Goal: Information Seeking & Learning: Check status

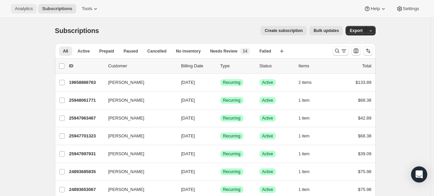
click at [29, 10] on span "Analytics" at bounding box center [24, 8] width 18 height 5
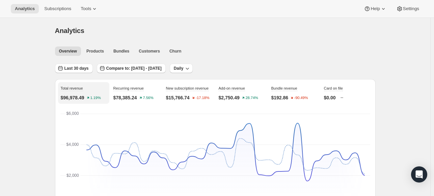
click at [79, 63] on div "Last 30 days Compare to: [DATE] - [DATE] Daily" at bounding box center [215, 66] width 321 height 16
click at [78, 65] on button "Last 30 days" at bounding box center [74, 68] width 38 height 9
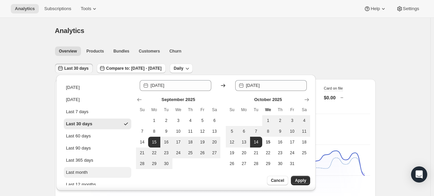
scroll to position [43, 0]
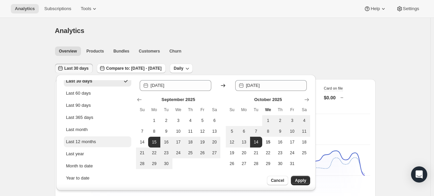
click at [89, 139] on div "Last 12 months" at bounding box center [81, 142] width 30 height 7
type input "[DATE]"
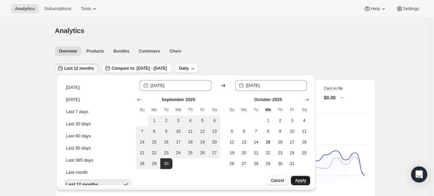
click at [300, 182] on span "Apply" at bounding box center [300, 180] width 11 height 5
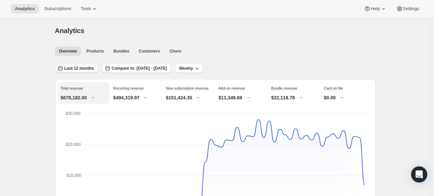
click at [81, 67] on span "Last 12 months" at bounding box center [79, 68] width 30 height 5
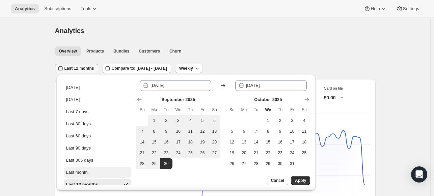
scroll to position [34, 0]
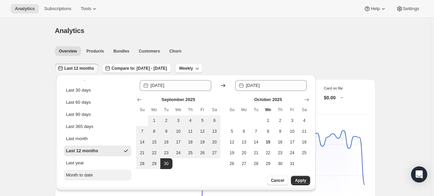
click at [90, 175] on div "Month to date" at bounding box center [79, 175] width 27 height 7
type input "[DATE]"
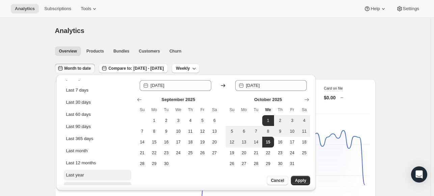
scroll to position [0, 0]
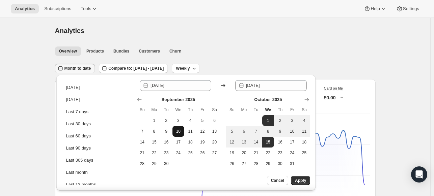
click at [174, 133] on button "10" at bounding box center [178, 131] width 12 height 11
type input "[DATE]"
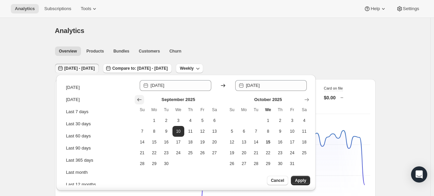
click at [138, 100] on icon "Show previous month, August 2025" at bounding box center [139, 99] width 4 height 3
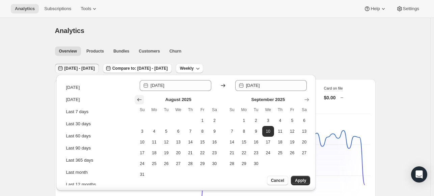
click at [138, 100] on icon "Show previous month, July 2025" at bounding box center [139, 99] width 4 height 3
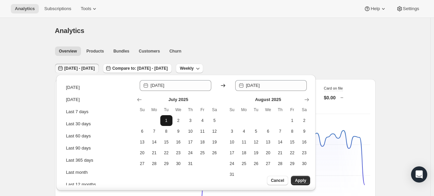
click at [165, 121] on span "1" at bounding box center [166, 120] width 7 height 5
type input "[DATE]"
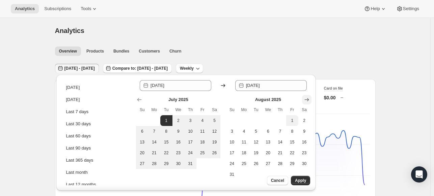
click at [309, 101] on icon "Show next month, September 2025" at bounding box center [306, 100] width 7 height 7
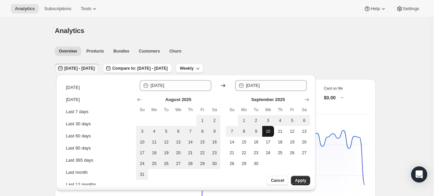
click at [267, 133] on span "10" at bounding box center [268, 131] width 7 height 5
type input "[DATE]"
click at [296, 187] on div "Cancel Apply" at bounding box center [277, 183] width 78 height 15
click at [295, 183] on button "Apply" at bounding box center [300, 180] width 19 height 9
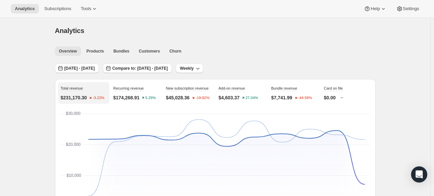
click at [67, 53] on span "Overview" at bounding box center [68, 51] width 18 height 5
click at [77, 64] on button "[DATE] - [DATE]" at bounding box center [77, 68] width 44 height 9
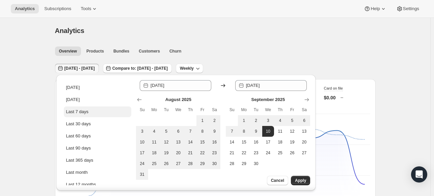
click at [73, 111] on div "Last 7 days" at bounding box center [77, 112] width 23 height 7
type input "[DATE]"
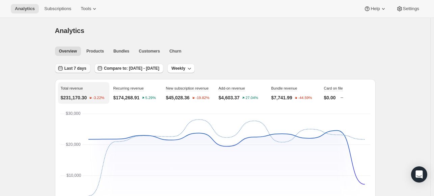
click at [75, 72] on button "Last 7 days" at bounding box center [72, 68] width 35 height 9
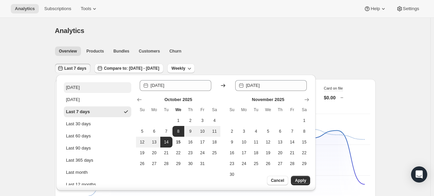
click at [81, 88] on button "[DATE]" at bounding box center [97, 87] width 67 height 11
type input "[DATE]"
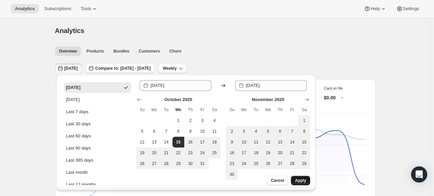
click at [301, 181] on span "Apply" at bounding box center [300, 180] width 11 height 5
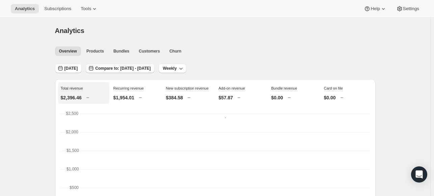
click at [97, 64] on button "Compare to: [DATE] - [DATE]" at bounding box center [120, 68] width 69 height 9
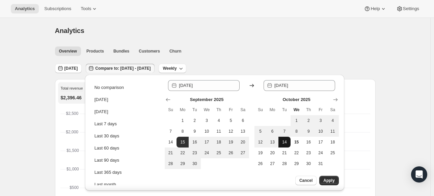
click at [286, 141] on span "14" at bounding box center [284, 142] width 7 height 5
type input "[DATE]"
click at [335, 182] on button "Apply" at bounding box center [328, 180] width 19 height 9
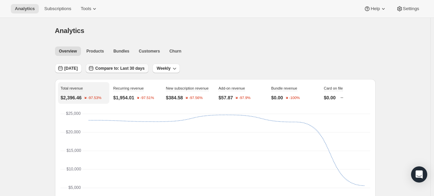
click at [112, 68] on span "Compare to: Last 30 days" at bounding box center [119, 68] width 49 height 5
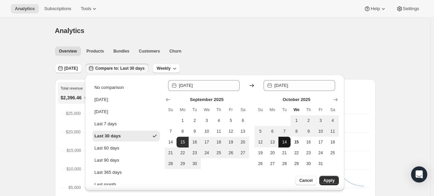
click at [285, 144] on span "14" at bounding box center [284, 142] width 7 height 5
type input "[DATE]"
click at [285, 144] on span "14" at bounding box center [284, 142] width 7 height 5
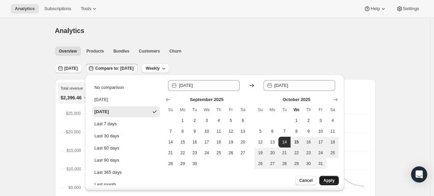
click at [321, 183] on button "Apply" at bounding box center [328, 180] width 19 height 9
